Goal: Information Seeking & Learning: Learn about a topic

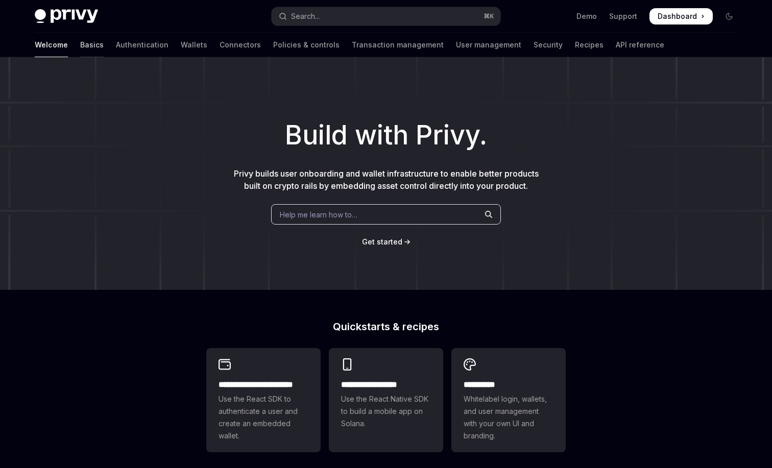
click at [80, 45] on link "Basics" at bounding box center [91, 45] width 23 height 24
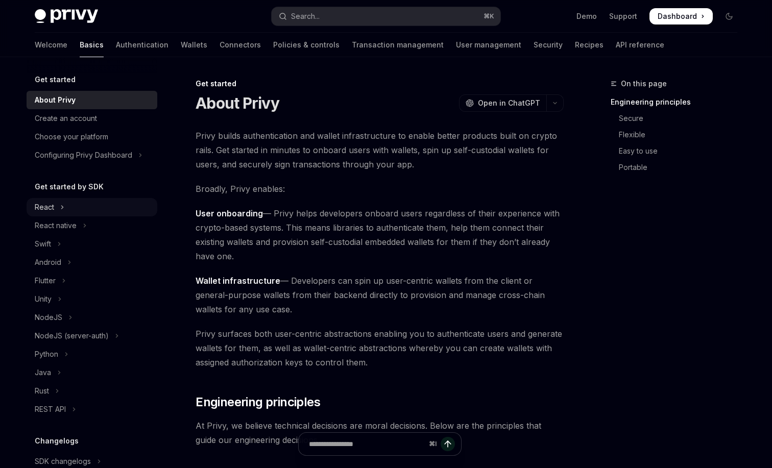
click at [61, 211] on icon "Toggle React section" at bounding box center [62, 207] width 4 height 12
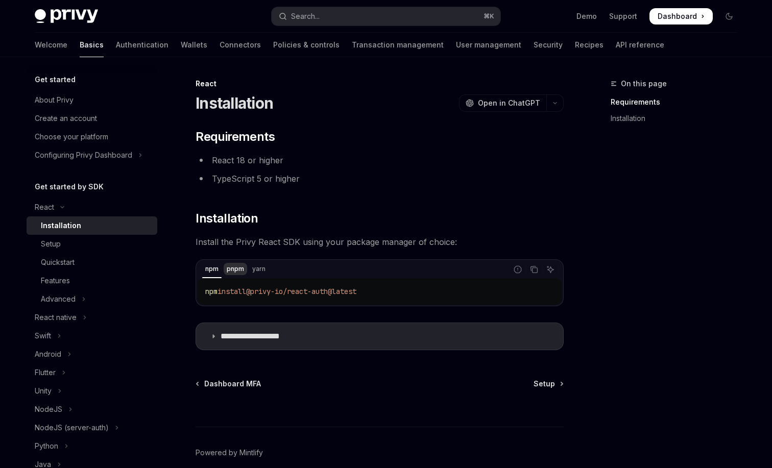
scroll to position [47, 0]
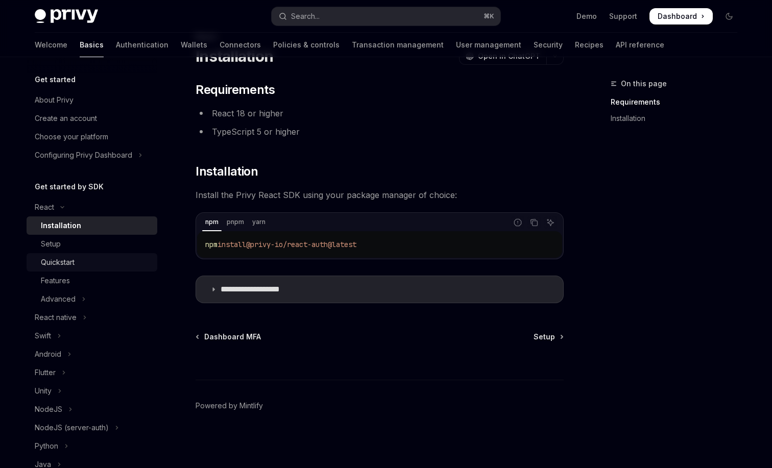
click at [81, 256] on div "Quickstart" at bounding box center [96, 262] width 110 height 12
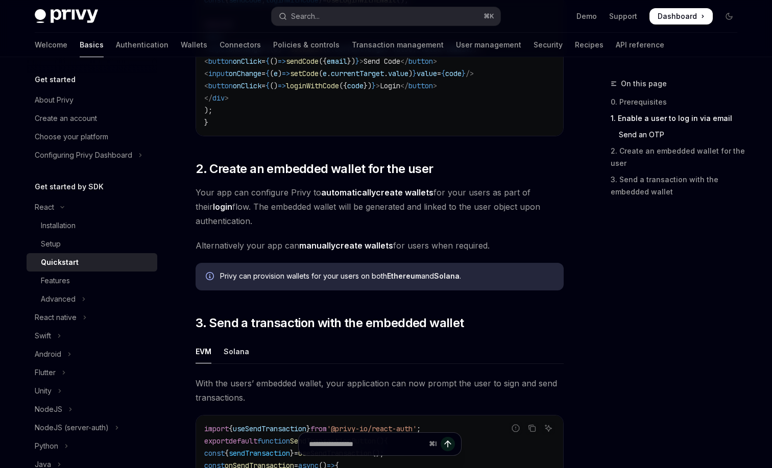
scroll to position [640, 0]
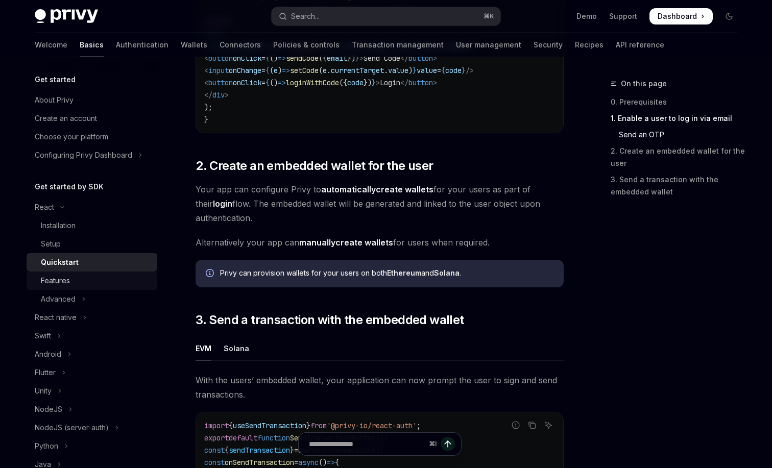
click at [82, 278] on div "Features" at bounding box center [96, 281] width 110 height 12
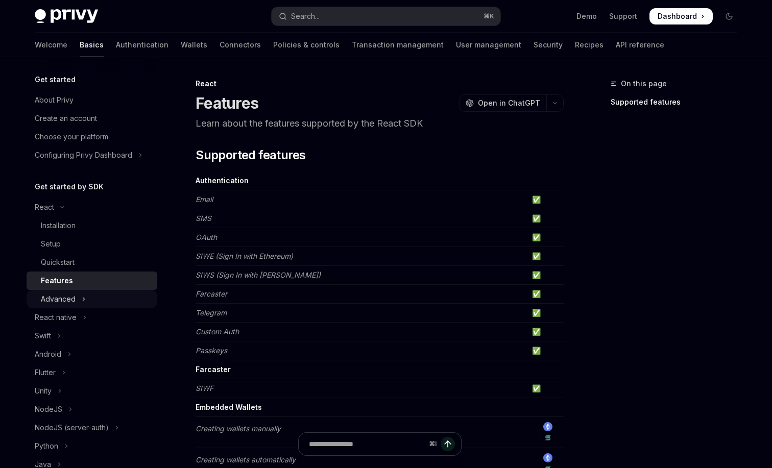
click at [90, 300] on button "Advanced" at bounding box center [92, 299] width 131 height 18
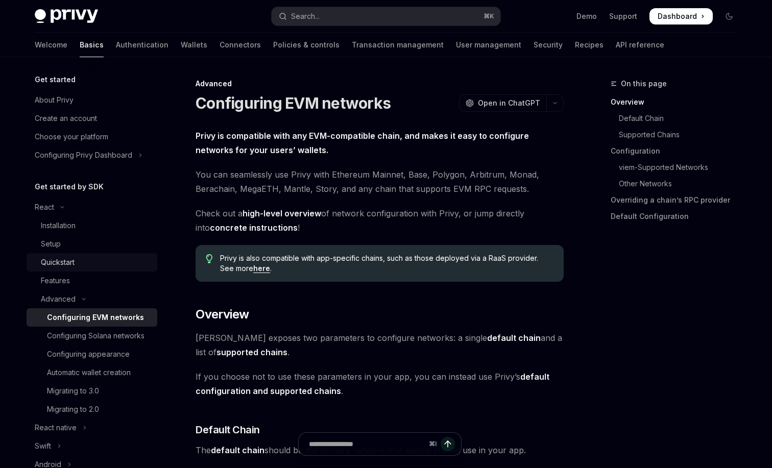
click at [101, 259] on div "Quickstart" at bounding box center [96, 262] width 110 height 12
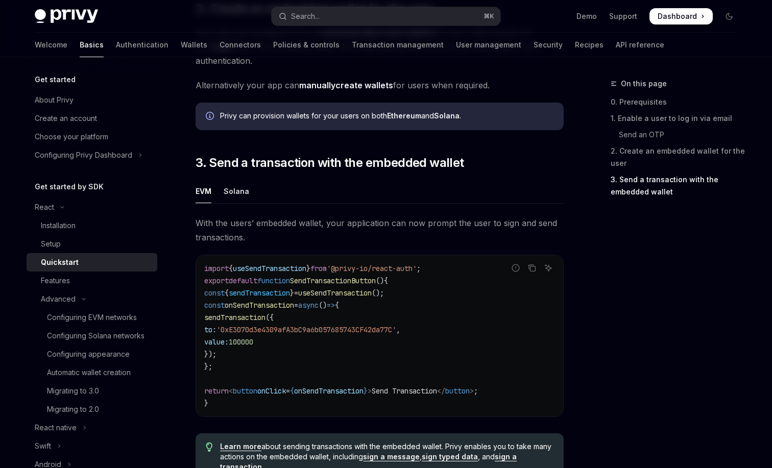
scroll to position [1026, 0]
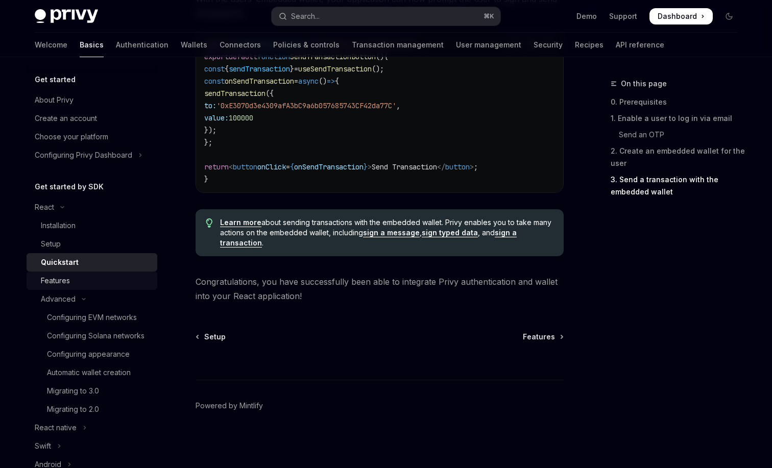
click at [106, 281] on div "Features" at bounding box center [96, 281] width 110 height 12
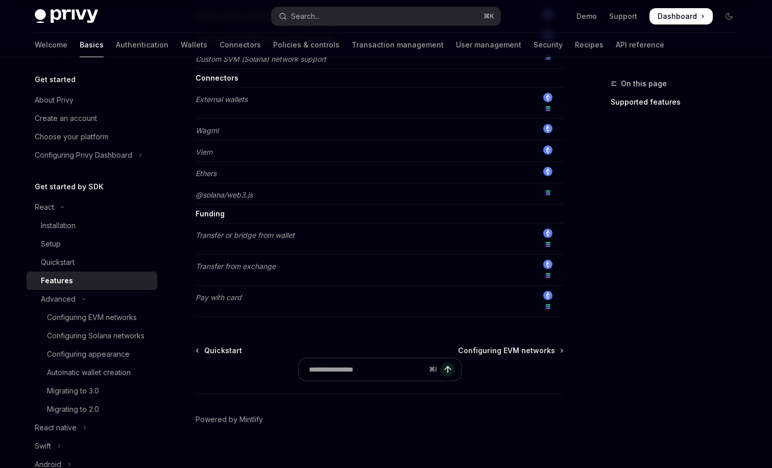
scroll to position [821, 0]
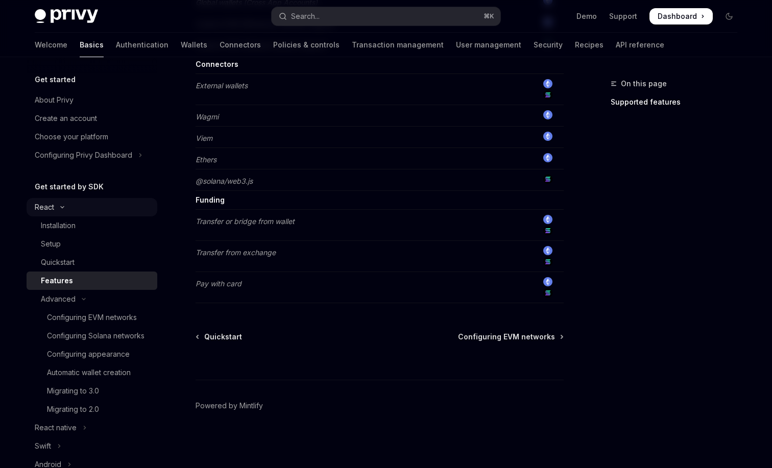
click at [108, 203] on button "React" at bounding box center [92, 207] width 131 height 18
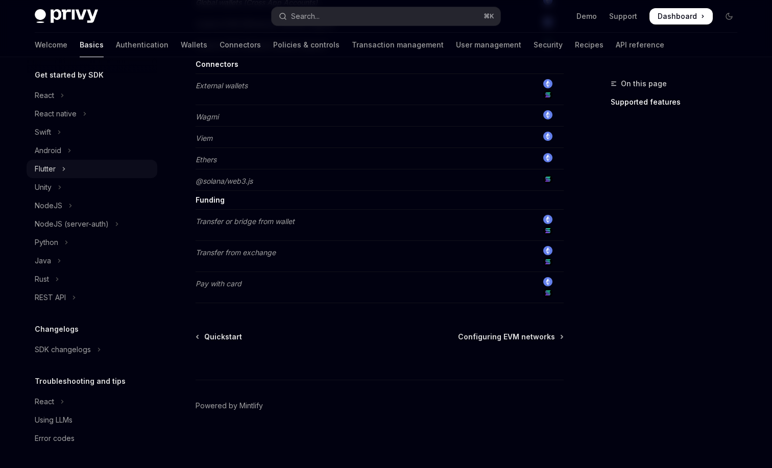
scroll to position [0, 0]
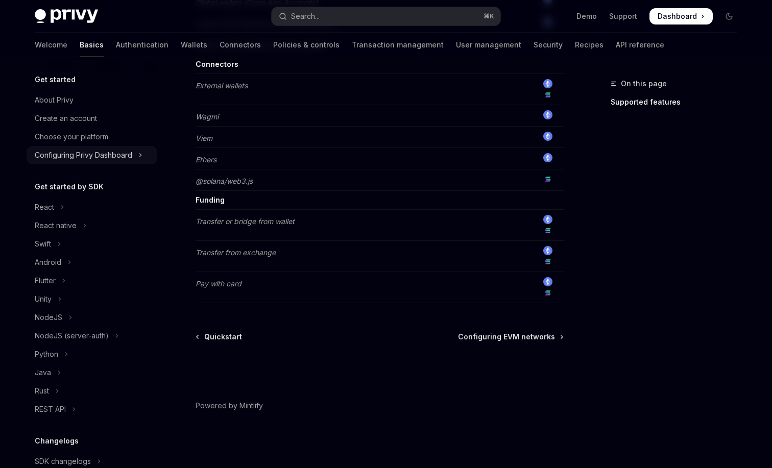
click at [128, 158] on div "Configuring Privy Dashboard" at bounding box center [83, 155] width 97 height 12
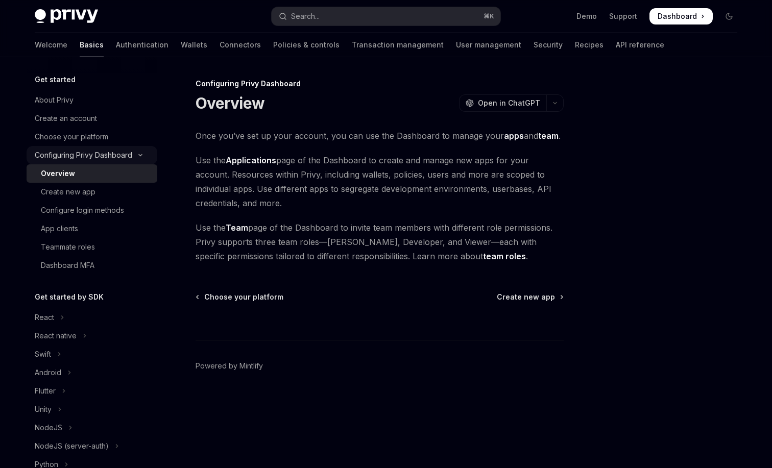
click at [139, 156] on icon "Toggle Configuring Privy Dashboard section" at bounding box center [140, 155] width 12 height 4
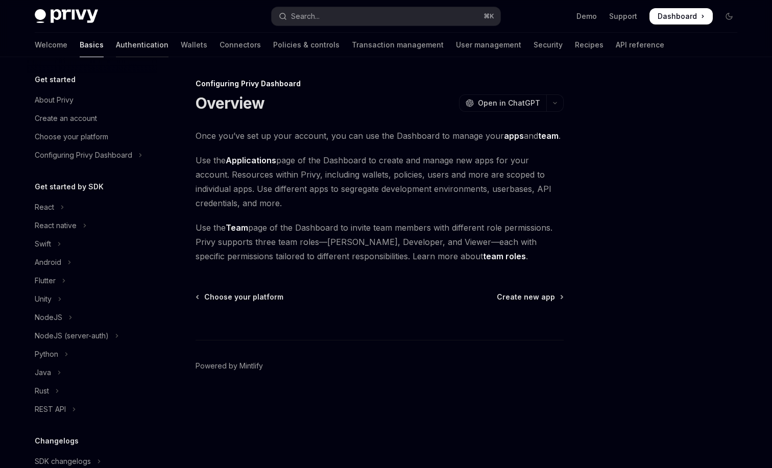
click at [116, 46] on link "Authentication" at bounding box center [142, 45] width 53 height 24
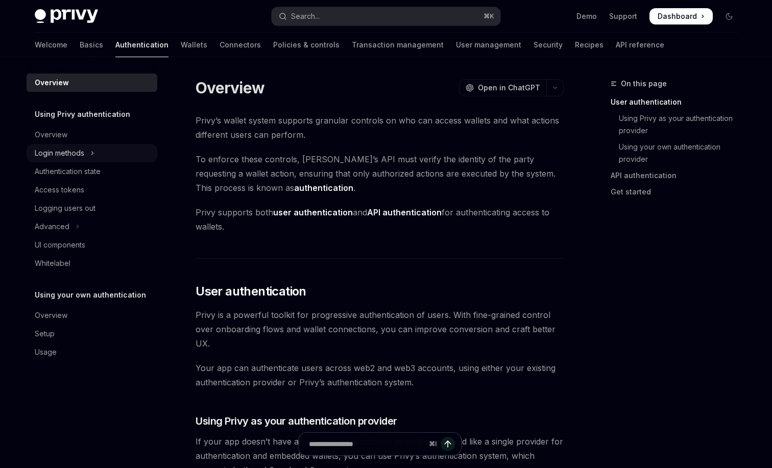
click at [98, 154] on button "Login methods" at bounding box center [92, 153] width 131 height 18
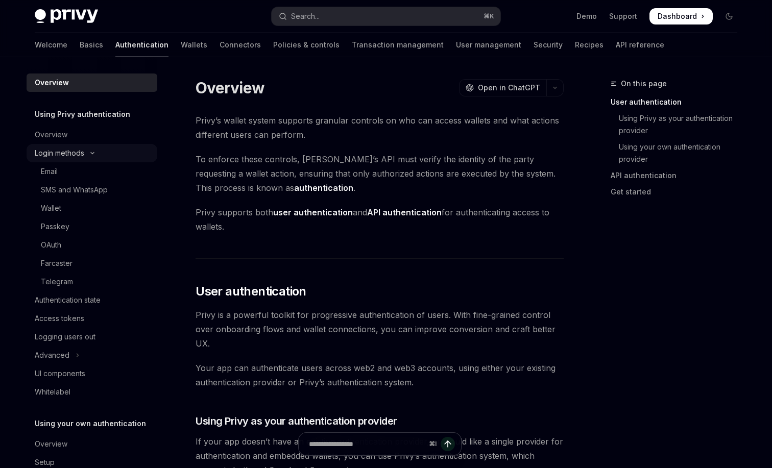
type textarea "*"
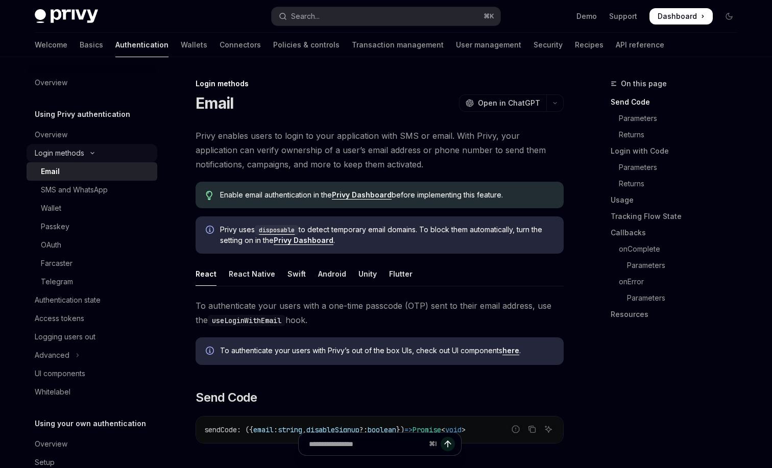
click at [97, 153] on icon "Toggle Login methods section" at bounding box center [92, 153] width 12 height 4
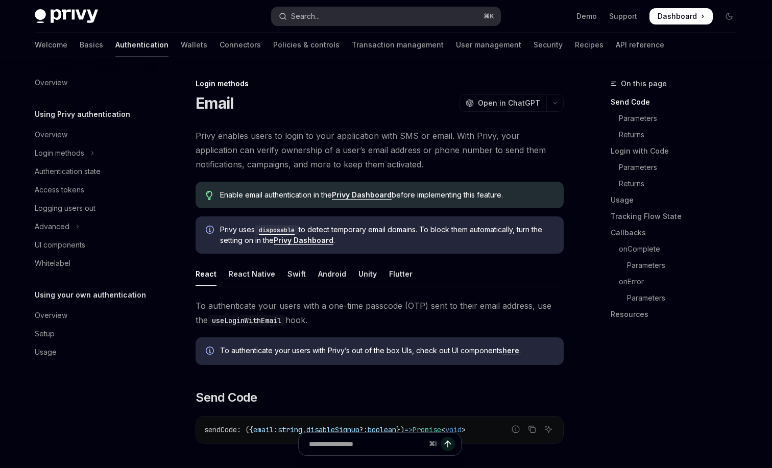
click at [362, 18] on button "Search... ⌘ K" at bounding box center [385, 16] width 229 height 18
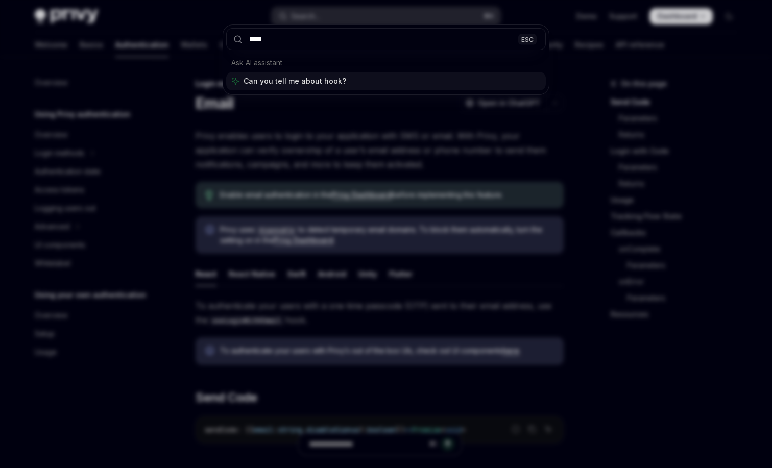
type input "*****"
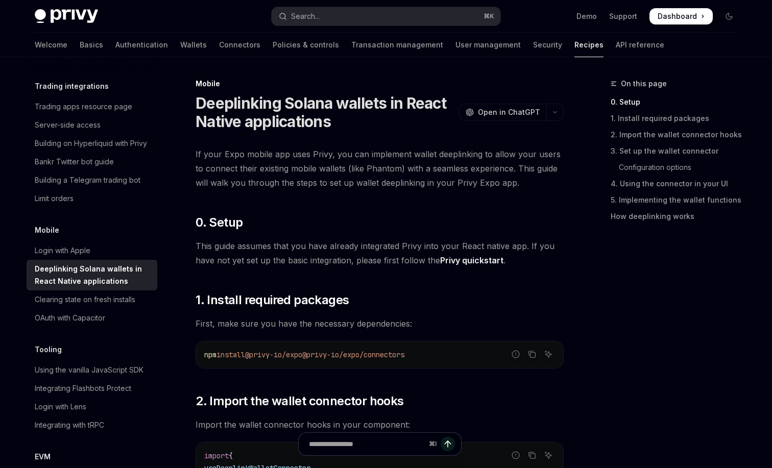
type textarea "*"
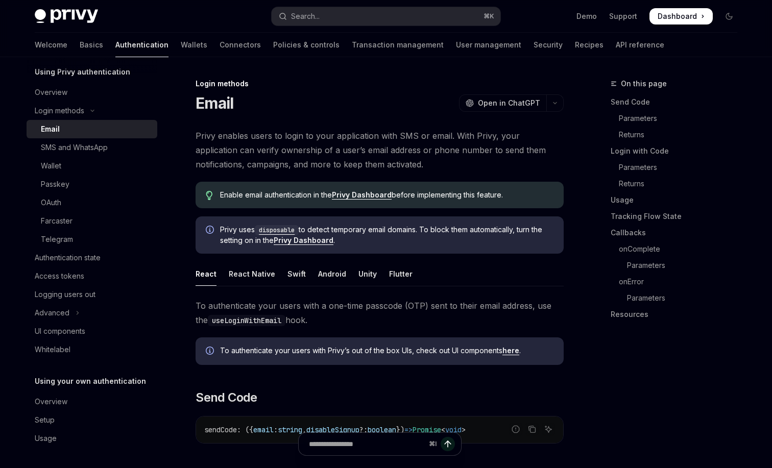
scroll to position [42, 0]
